Goal: Transaction & Acquisition: Purchase product/service

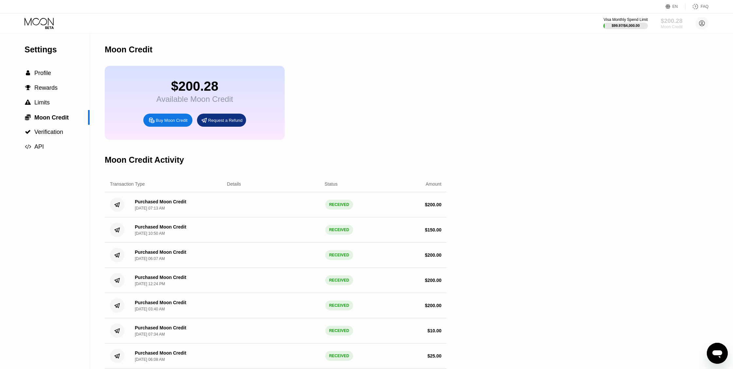
click at [674, 22] on div "$200.28" at bounding box center [672, 20] width 22 height 7
click at [168, 123] on div "Buy Moon Credit" at bounding box center [172, 121] width 32 height 6
type input "0"
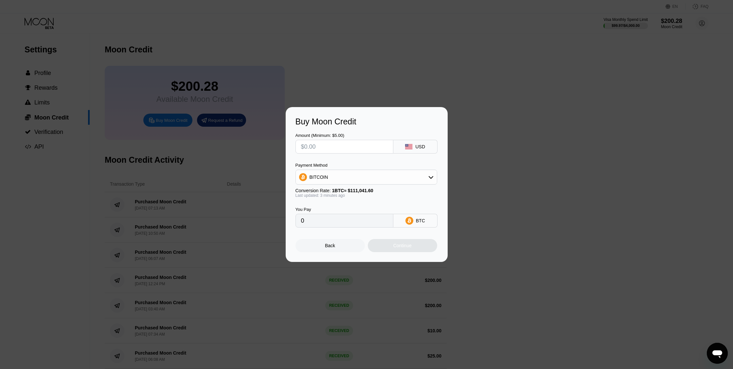
click at [351, 147] on input "text" at bounding box center [344, 146] width 87 height 13
type input "$4"
type input "0.00003603"
type input "$40"
type input "0.00036023"
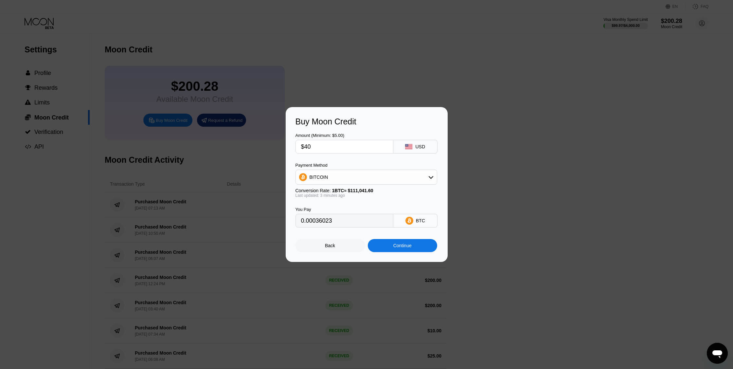
type input "$400"
type input "0.00360226"
type input "$400"
click at [432, 177] on icon at bounding box center [431, 177] width 5 height 3
click at [340, 210] on span "USDT on TRON" at bounding box center [327, 209] width 33 height 5
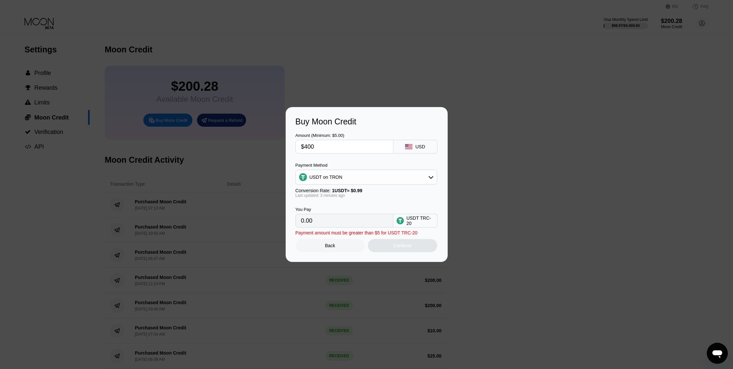
type input "404.04"
click at [413, 248] on div "Continue" at bounding box center [402, 245] width 69 height 13
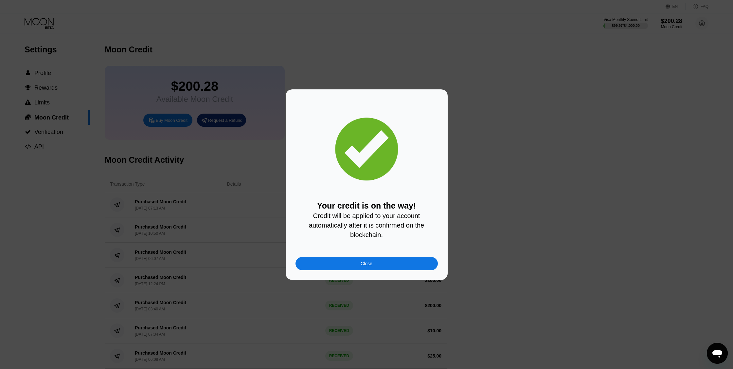
drag, startPoint x: 371, startPoint y: 266, endPoint x: 441, endPoint y: 249, distance: 72.2
click at [371, 266] on div "Close" at bounding box center [367, 263] width 12 height 5
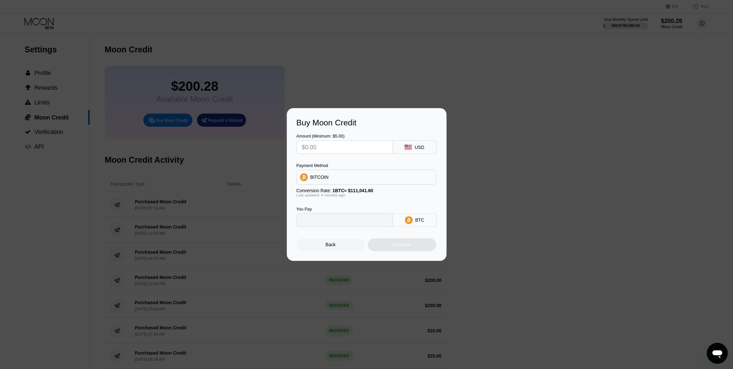
type input "0"
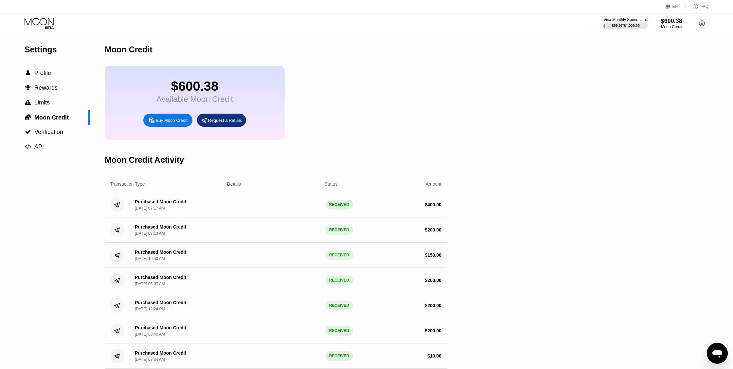
click at [46, 22] on icon at bounding box center [39, 22] width 29 height 8
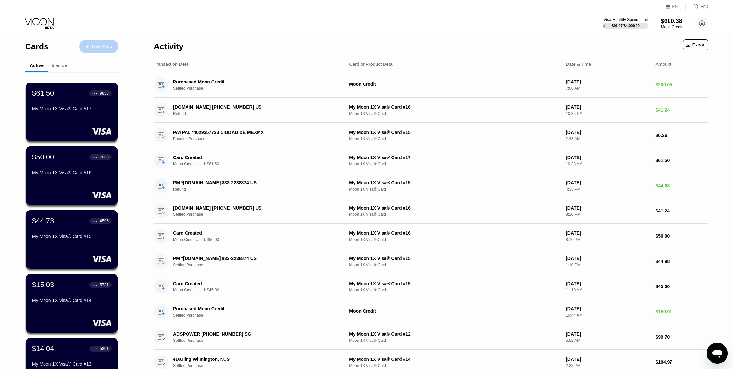
click at [98, 48] on div "New Card" at bounding box center [102, 47] width 20 height 6
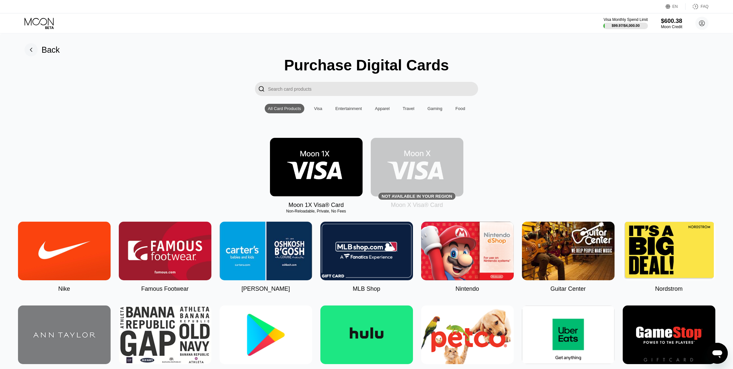
click at [34, 49] on rect at bounding box center [31, 49] width 13 height 13
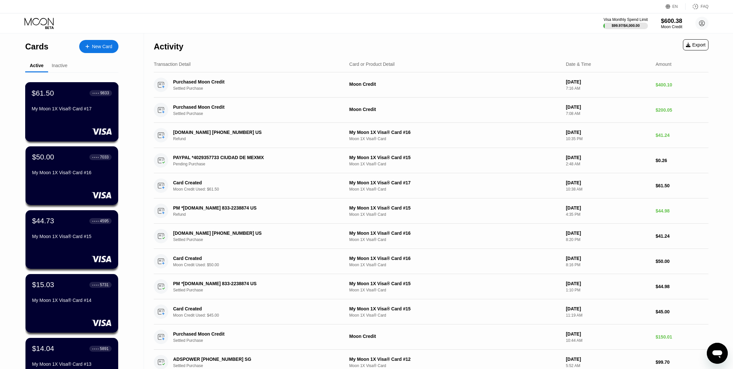
click at [76, 114] on div "My Moon 1X Visa® Card #17" at bounding box center [72, 110] width 80 height 8
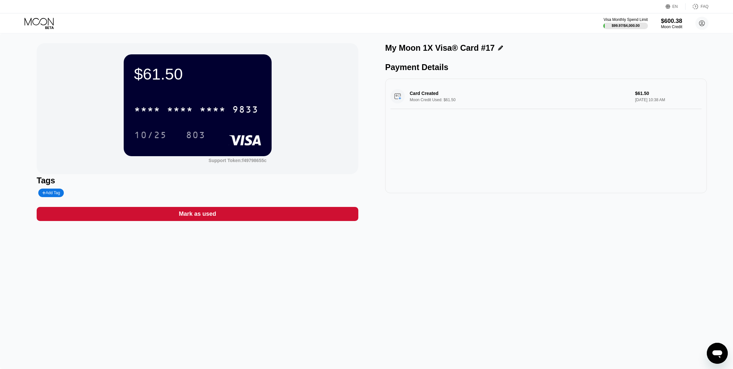
click at [400, 100] on div "Card Created Moon Credit Used: $61.50 $61.50 Aug 16, 2025 10:38 AM" at bounding box center [546, 96] width 311 height 25
click at [395, 98] on div "Card Created Moon Credit Used: $61.50 $61.50 Aug 16, 2025 10:38 AM" at bounding box center [546, 96] width 311 height 25
click at [399, 99] on div "Card Created Moon Credit Used: $61.50 $61.50 Aug 16, 2025 10:38 AM" at bounding box center [546, 96] width 311 height 25
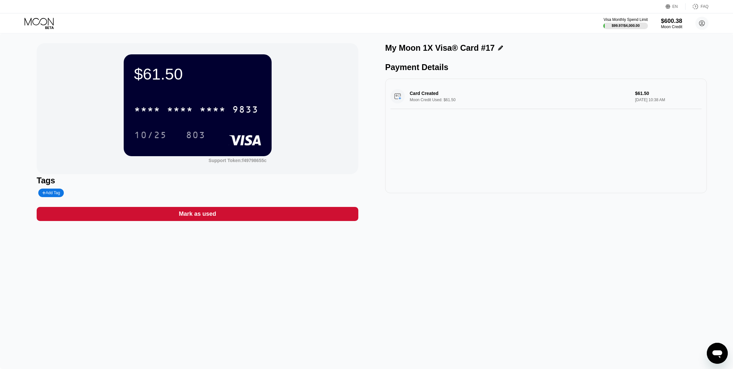
click at [400, 101] on div "Card Created Moon Credit Used: $61.50 $61.50 Aug 16, 2025 10:38 AM" at bounding box center [546, 96] width 311 height 25
click at [420, 98] on div "Card Created Moon Credit Used: $61.50 $61.50 Aug 16, 2025 10:38 AM" at bounding box center [546, 96] width 311 height 25
click at [425, 95] on div "Card Created Moon Credit Used: $61.50 $61.50 Aug 16, 2025 10:38 AM" at bounding box center [546, 96] width 311 height 25
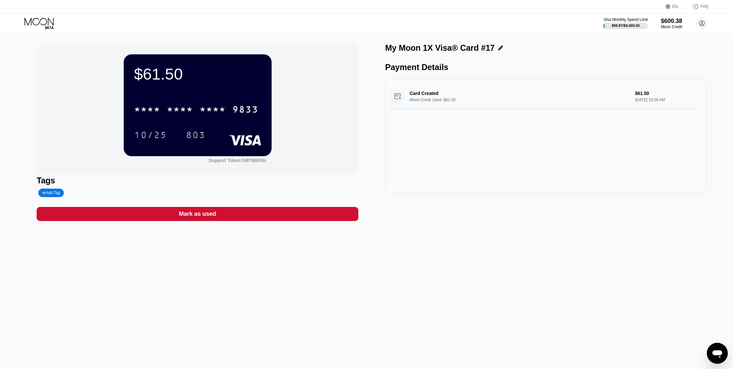
click at [648, 97] on div "Card Created Moon Credit Used: $61.50 $61.50 Aug 16, 2025 10:38 AM" at bounding box center [546, 96] width 311 height 25
click at [646, 97] on div "Card Created Moon Credit Used: $61.50 $61.50 Aug 16, 2025 10:38 AM" at bounding box center [546, 96] width 311 height 25
click at [200, 138] on div "803" at bounding box center [196, 136] width 20 height 10
click at [117, 133] on div "$61.50 * * * * * * * * * * * * 9833 10/25 803 Support Token: f49798655c" at bounding box center [198, 108] width 322 height 131
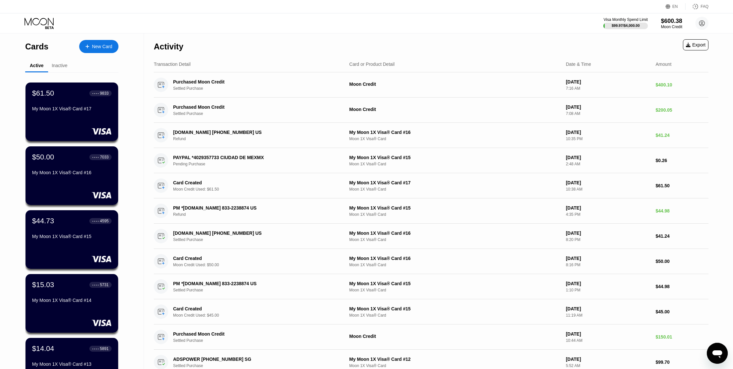
click at [100, 48] on div "New Card" at bounding box center [102, 47] width 20 height 6
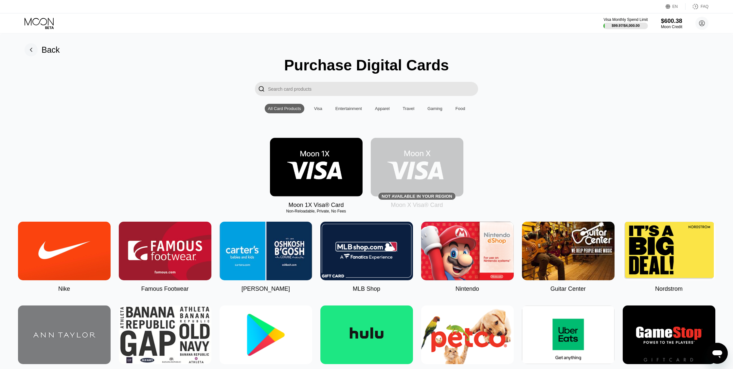
click at [323, 176] on img at bounding box center [316, 167] width 93 height 59
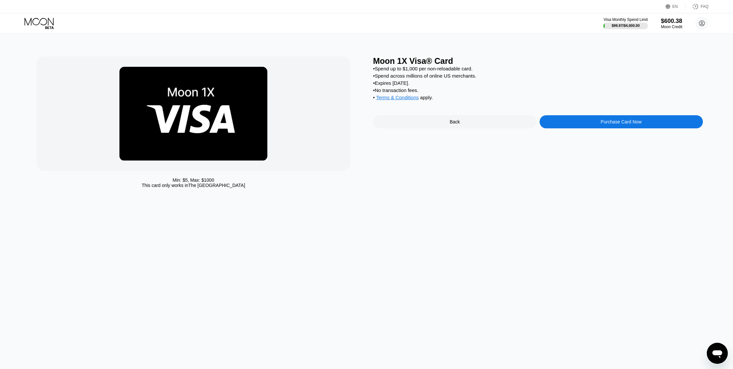
click at [631, 124] on div "Purchase Card Now" at bounding box center [621, 121] width 41 height 5
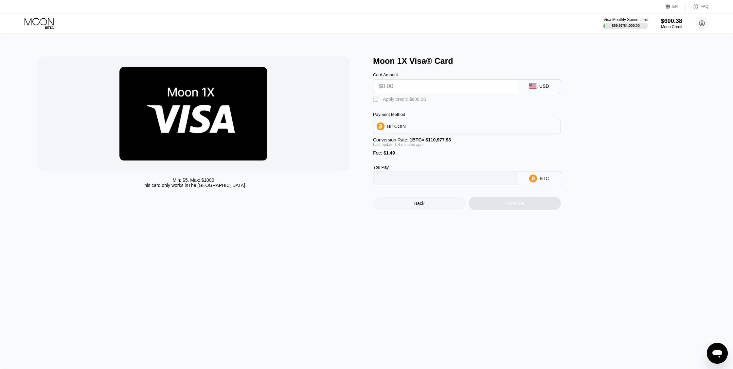
type input "0"
click at [459, 87] on input "text" at bounding box center [445, 86] width 133 height 13
type input "$550"
type input "0.00496862"
type input "$550"
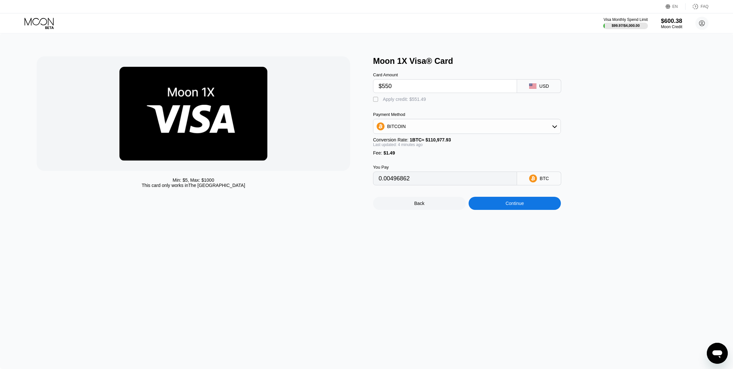
click at [376, 101] on div "" at bounding box center [376, 99] width 7 height 7
type input "0"
click at [527, 210] on div "Continue" at bounding box center [515, 203] width 93 height 13
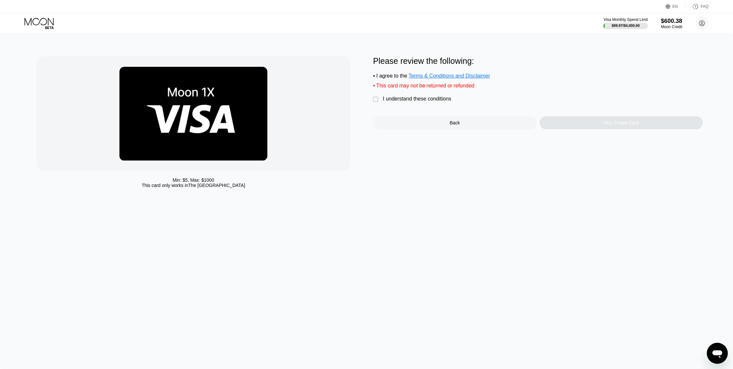
click at [376, 102] on div "" at bounding box center [376, 99] width 7 height 7
click at [632, 125] on div "Yes, Create Card" at bounding box center [621, 122] width 35 height 5
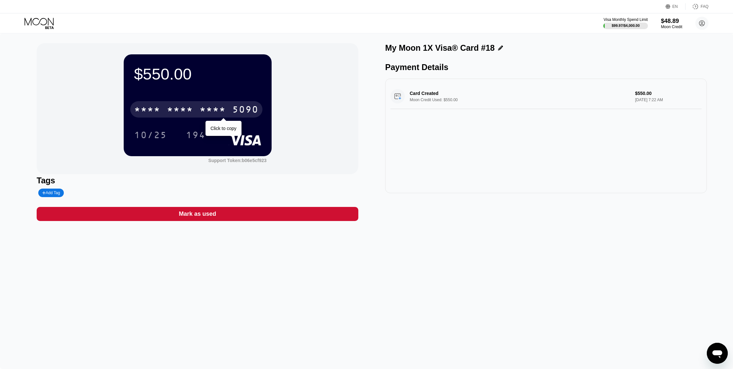
click at [188, 109] on div "* * * *" at bounding box center [180, 110] width 26 height 10
click at [205, 107] on div "* * * *" at bounding box center [213, 110] width 26 height 10
click at [204, 111] on div "* * * *" at bounding box center [213, 110] width 26 height 10
click at [369, 132] on div "$550.00 4513 6500 2620 5090 10/25 194 Support Token: b06e5cf923 Tags Add Tag Ma…" at bounding box center [367, 132] width 660 height 178
click at [368, 128] on div "$550.00 4513 6500 2620 5090 10/25 194 Support Token: b06e5cf923 Tags Add Tag Ma…" at bounding box center [367, 132] width 660 height 178
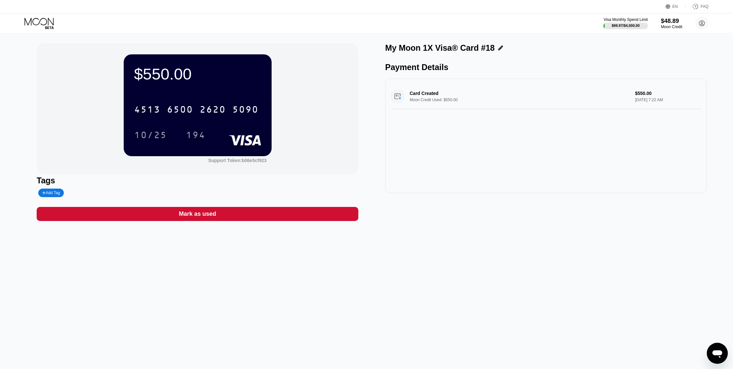
click at [375, 125] on div "$550.00 4513 6500 2620 5090 10/25 194 Support Token: b06e5cf923 Tags Add Tag Ma…" at bounding box center [367, 132] width 660 height 178
click at [313, 292] on div "$550.00 4513 6500 2620 5090 10/25 194 Support Token: b06e5cf923 Tags Add Tag Ma…" at bounding box center [366, 201] width 733 height 336
click at [374, 163] on div "$550.00 * * * * * * * * * * * * 5090 10/25 194 Support Token: b06e5cf923 Tags A…" at bounding box center [367, 132] width 660 height 178
click at [437, 212] on div "My Moon 1X Visa® Card #18 Payment Details Card Created Moon Credit Used: $550.0…" at bounding box center [546, 132] width 322 height 178
click at [222, 109] on div "* * * *" at bounding box center [213, 110] width 26 height 10
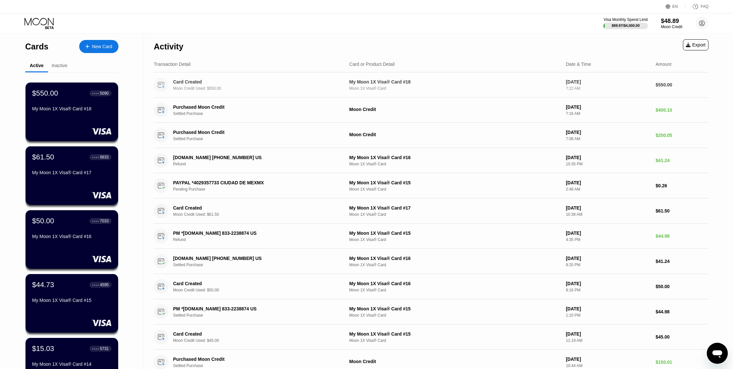
click at [71, 238] on div "My Moon 1X Visa® Card #16" at bounding box center [72, 236] width 80 height 5
click at [69, 175] on div "My Moon 1X Visa® Card #17" at bounding box center [72, 172] width 80 height 5
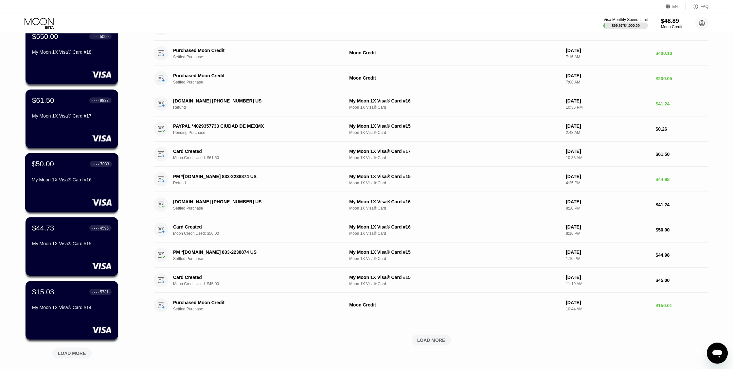
scroll to position [58, 0]
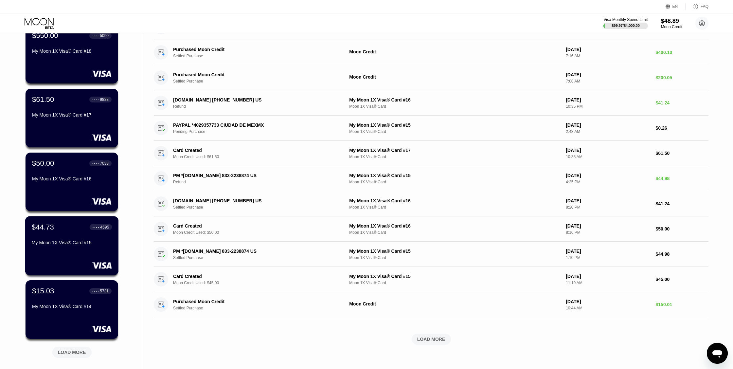
click at [76, 240] on div "$44.73 ● ● ● ● 4595 My Moon 1X Visa® Card #15" at bounding box center [72, 235] width 80 height 25
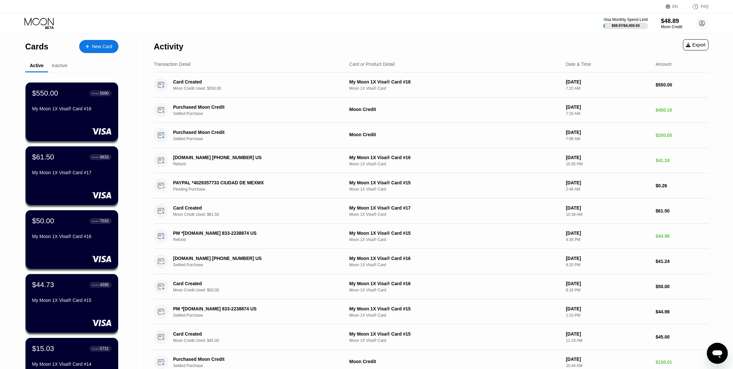
click at [79, 104] on div "$550.00 ● ● ● ● 5090 My Moon 1X Visa® Card #18" at bounding box center [72, 101] width 80 height 25
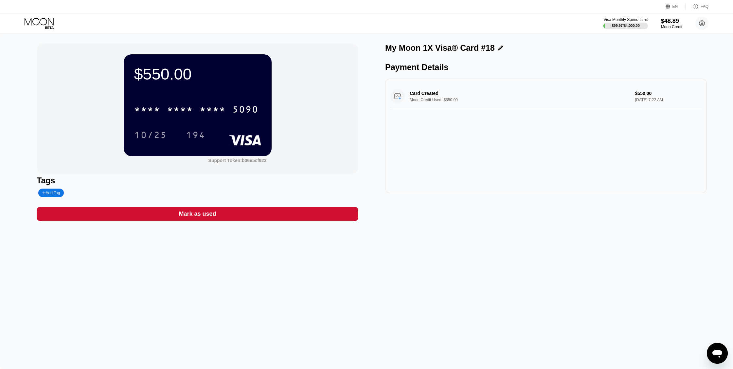
click at [400, 99] on div "Card Created Moon Credit Used: $550.00 $550.00 Aug 22, 2025 7:22 AM" at bounding box center [546, 96] width 311 height 25
click at [221, 162] on div "Support Token: b06e5cf923" at bounding box center [238, 160] width 58 height 5
click at [257, 161] on div "Support Token: b06e5cf923" at bounding box center [238, 160] width 58 height 5
click at [466, 153] on div "Card Created Moon Credit Used: $550.00 $550.00 Aug 22, 2025 7:22 AM" at bounding box center [546, 136] width 322 height 115
